Goal: Task Accomplishment & Management: Manage account settings

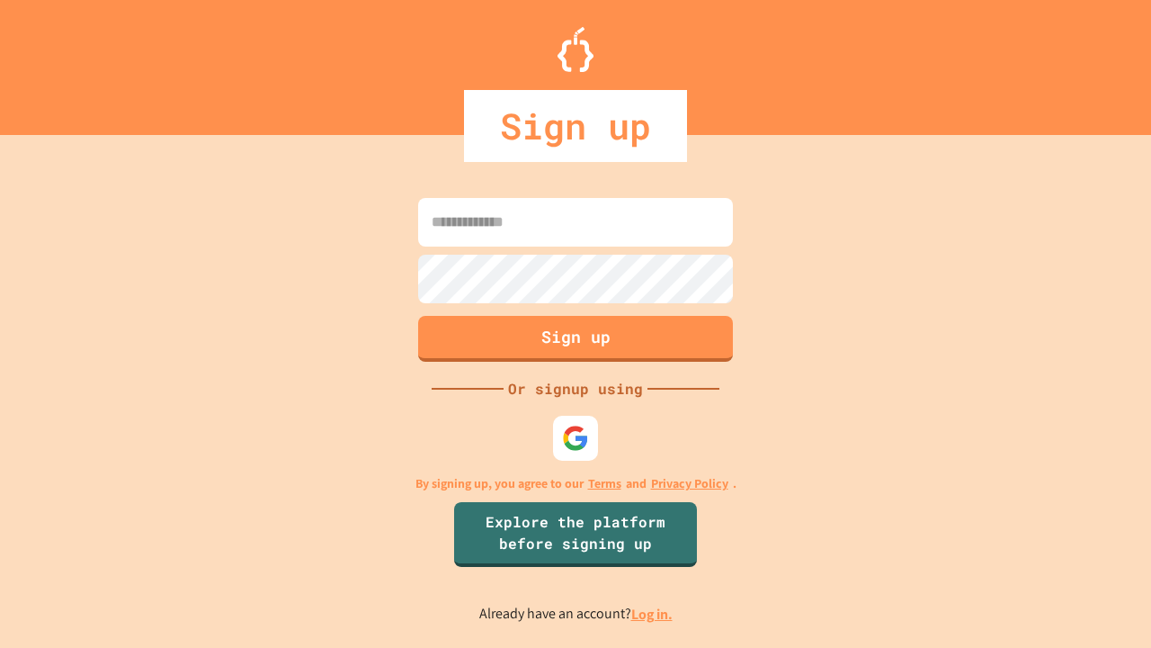
click at [653, 613] on link "Log in." at bounding box center [651, 613] width 41 height 19
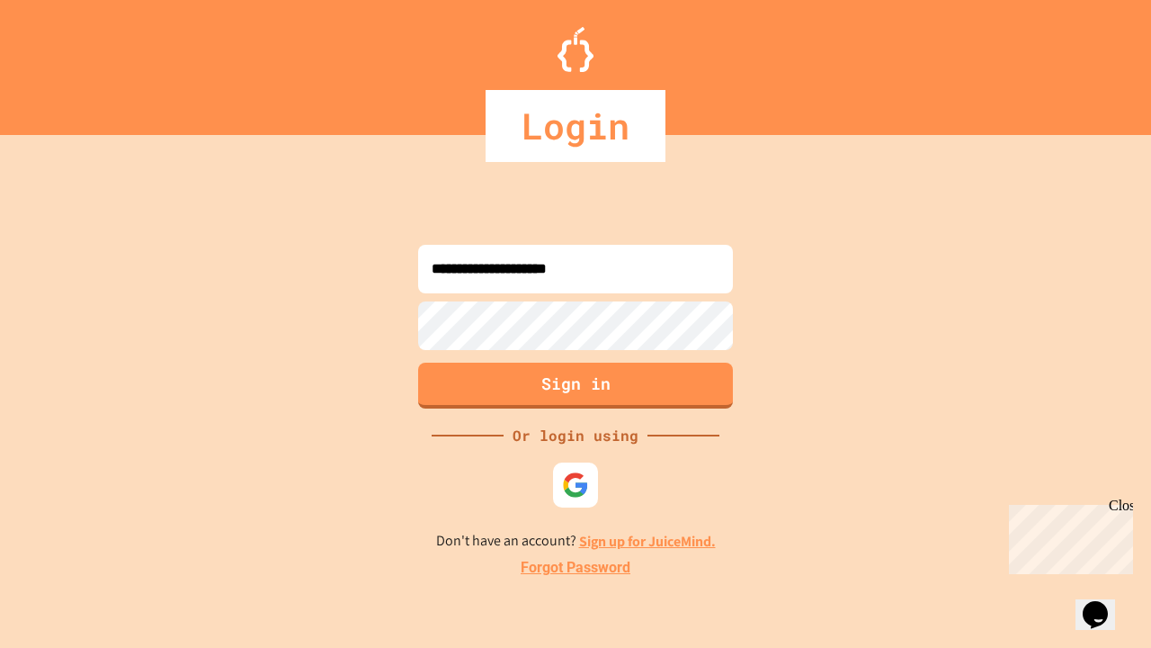
type input "**********"
